Goal: Navigation & Orientation: Find specific page/section

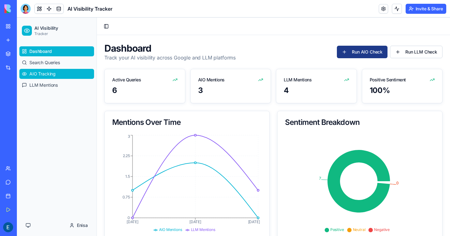
click at [50, 74] on span "AIO Tracking" at bounding box center [42, 74] width 26 height 6
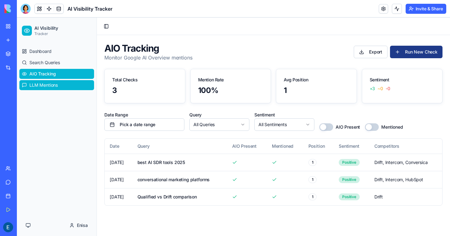
click at [58, 86] on span "LLM Mentions" at bounding box center [43, 85] width 28 height 6
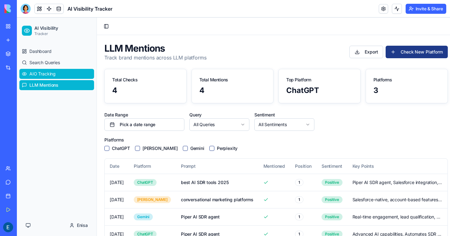
click at [38, 77] on link "AIO Tracking" at bounding box center [56, 74] width 75 height 10
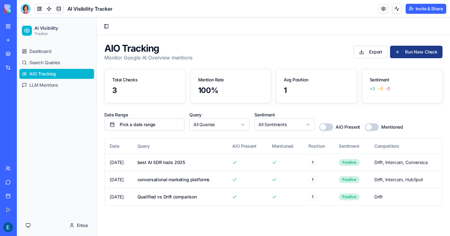
click at [372, 125] on button "button" at bounding box center [372, 127] width 14 height 8
click at [66, 86] on link "LLM Mentions" at bounding box center [56, 85] width 75 height 10
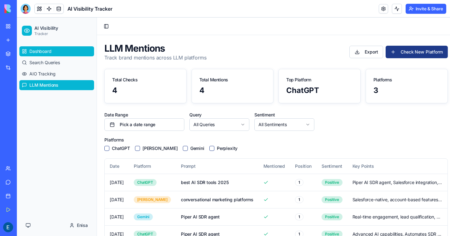
click at [33, 53] on span "Dashboard" at bounding box center [40, 51] width 22 height 6
